Goal: Transaction & Acquisition: Book appointment/travel/reservation

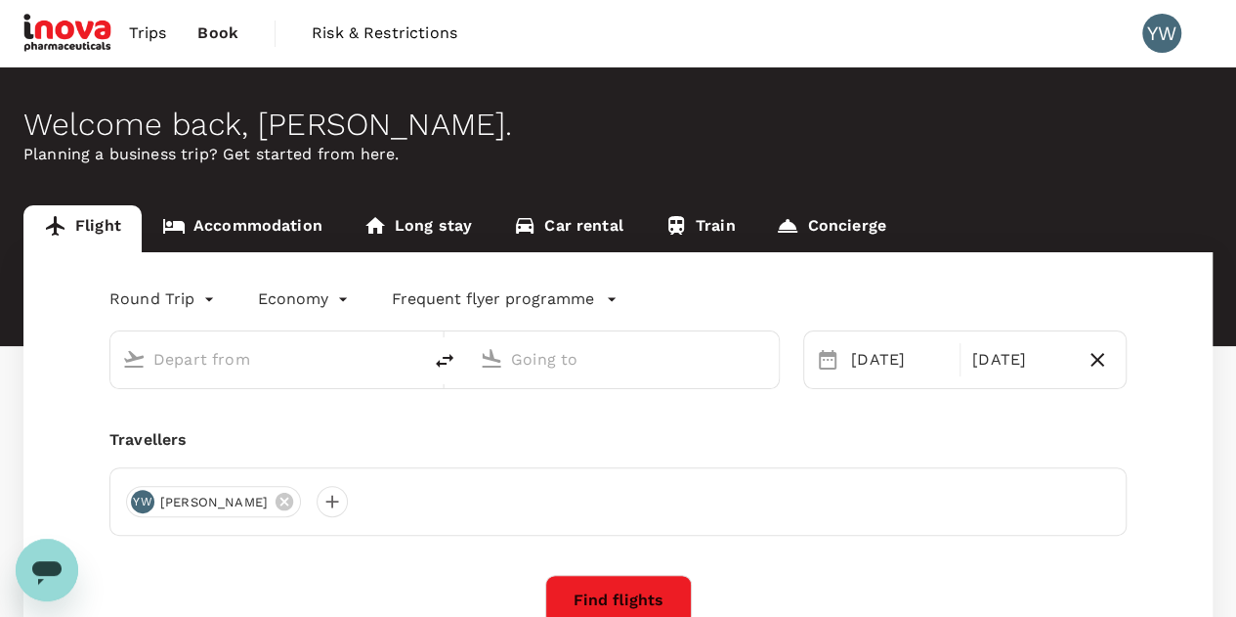
type input "Sultan [PERSON_NAME] [PERSON_NAME] (SZB)"
type input "Penang, [GEOGRAPHIC_DATA] (any)"
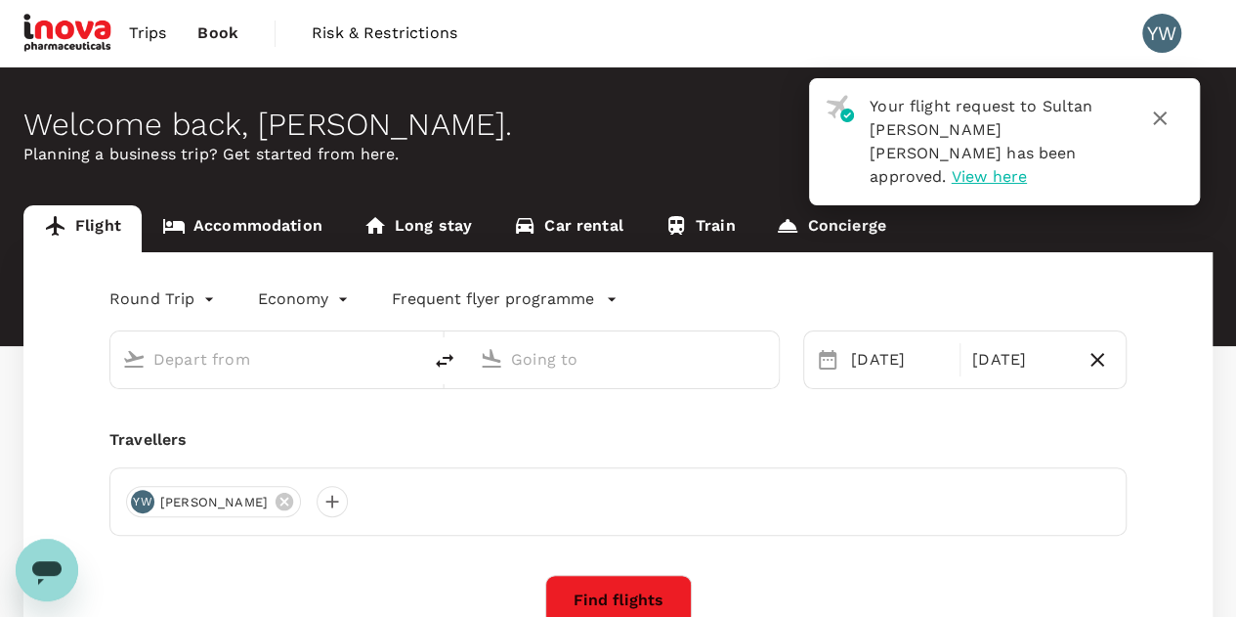
type input "Sultan [PERSON_NAME] [PERSON_NAME] (SZB)"
type input "Penang, [GEOGRAPHIC_DATA] (any)"
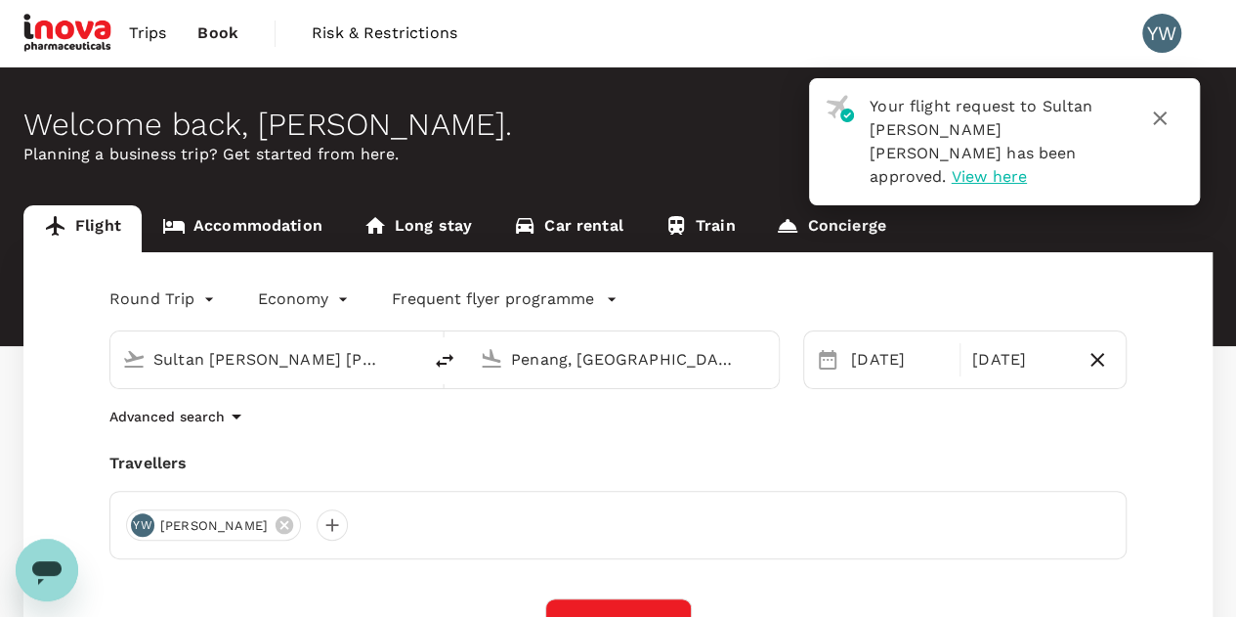
click at [996, 167] on span "View here" at bounding box center [989, 176] width 75 height 19
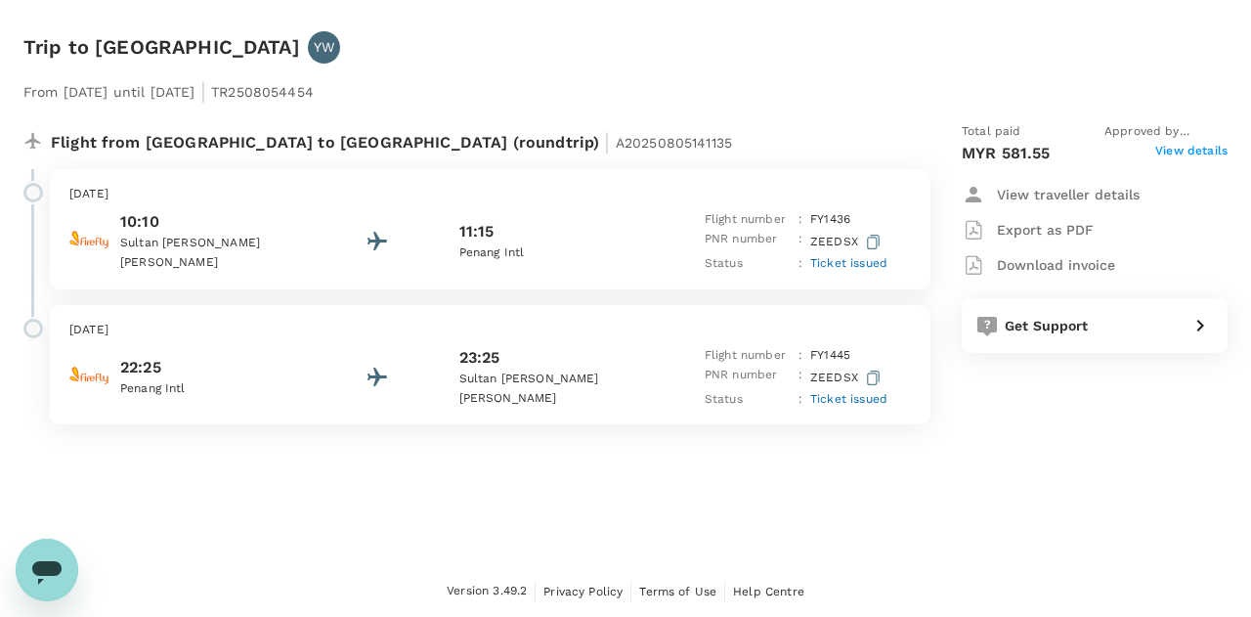
click at [873, 263] on span "Ticket issued" at bounding box center [848, 263] width 77 height 14
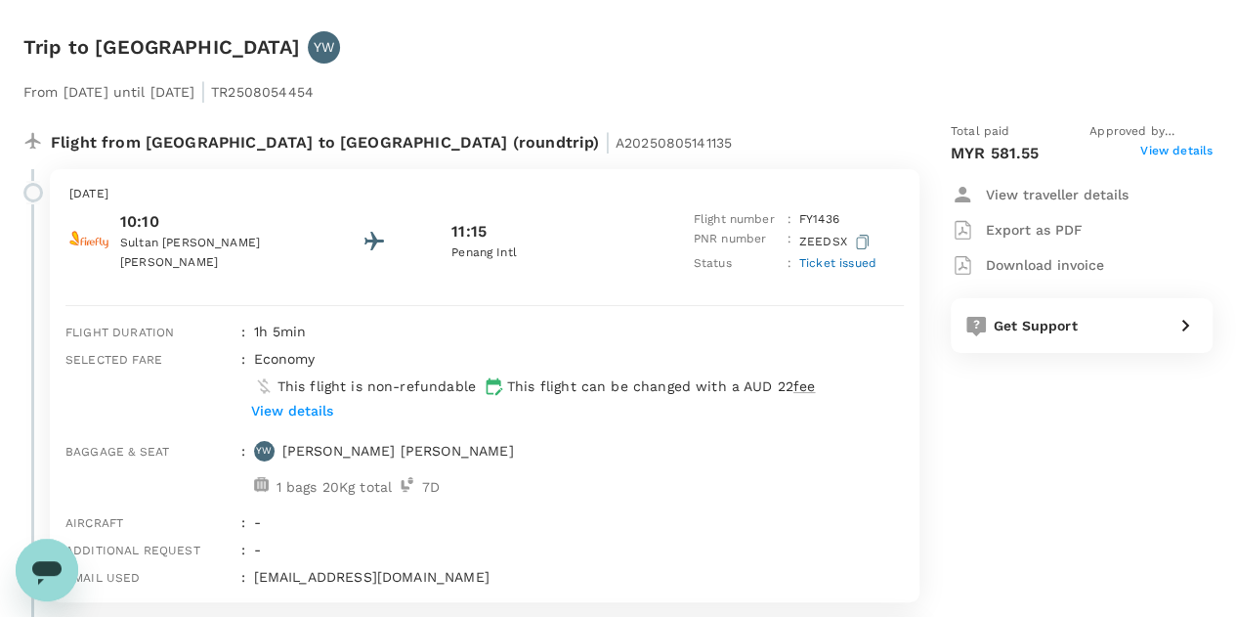
click at [873, 263] on span "Ticket issued" at bounding box center [837, 263] width 77 height 14
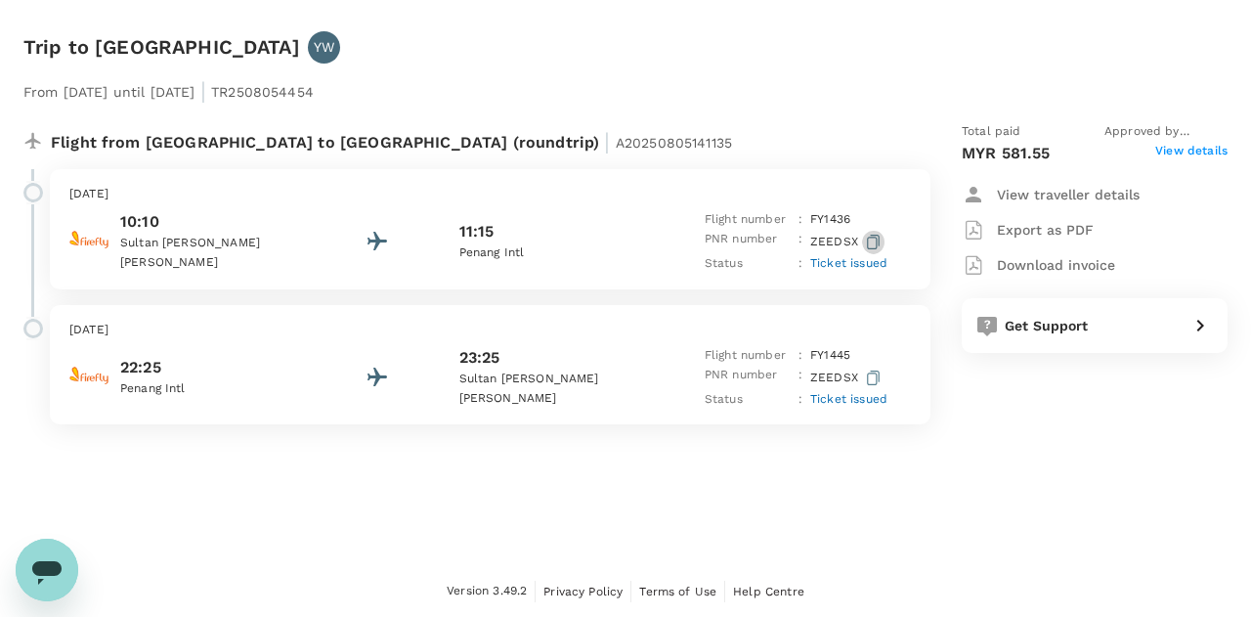
click at [881, 238] on button "button" at bounding box center [873, 242] width 22 height 24
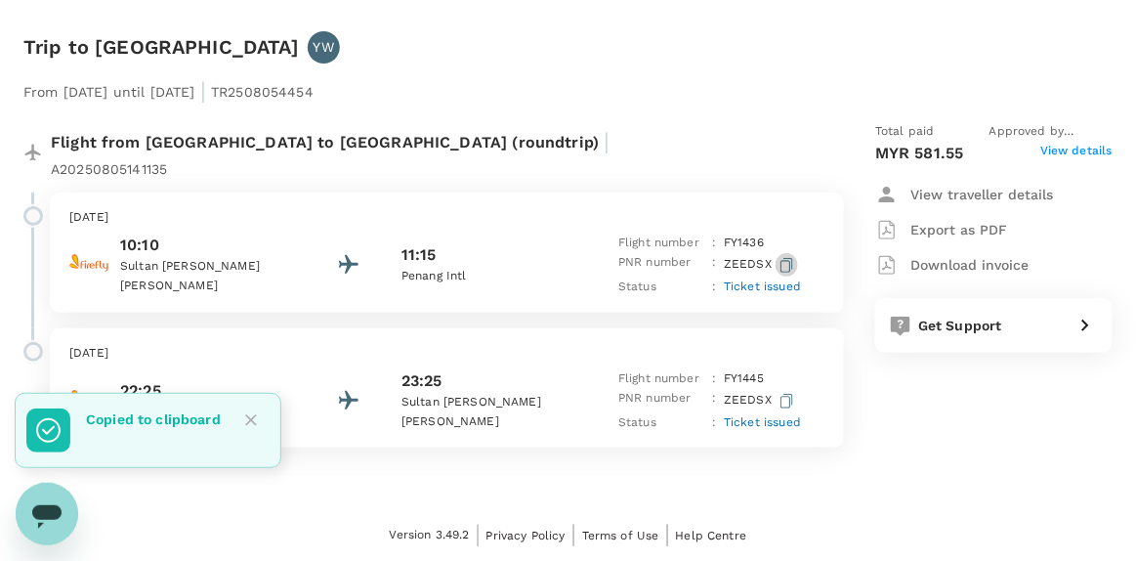
click at [786, 258] on icon "button" at bounding box center [787, 265] width 13 height 15
